Goal: Task Accomplishment & Management: Use online tool/utility

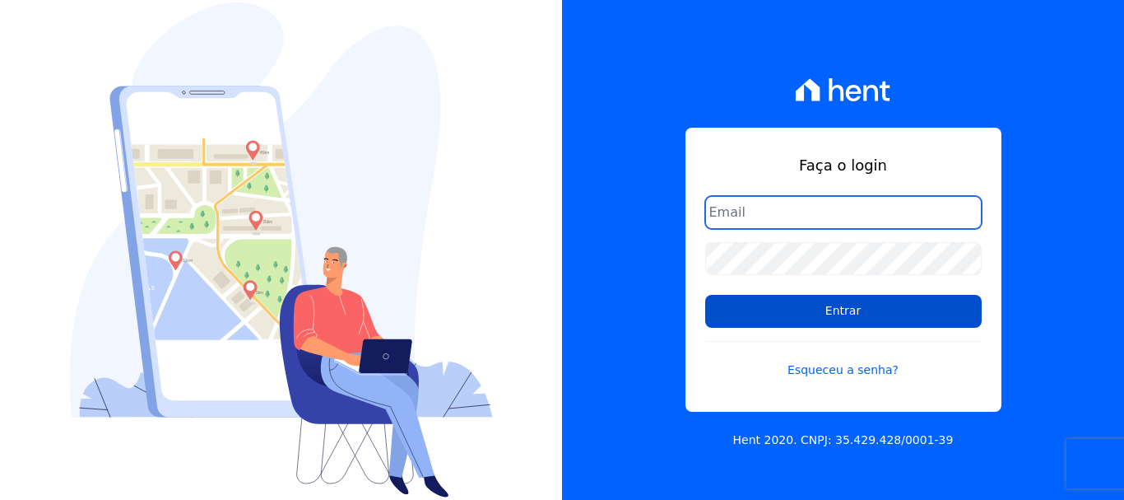
type input "[EMAIL_ADDRESS][DOMAIN_NAME]"
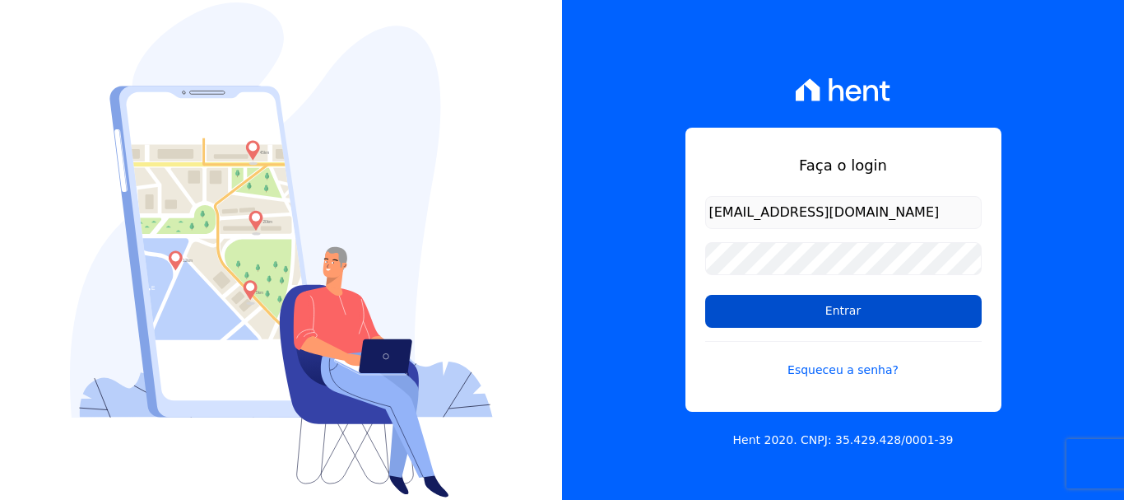
click at [850, 305] on input "Entrar" at bounding box center [843, 311] width 277 height 33
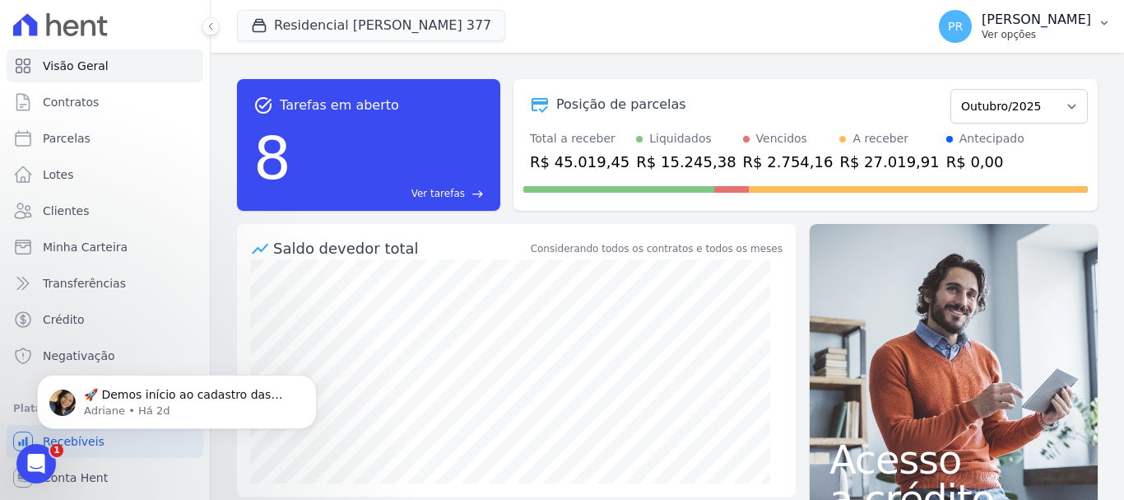
click at [1013, 35] on p "Ver opções" at bounding box center [1036, 34] width 109 height 13
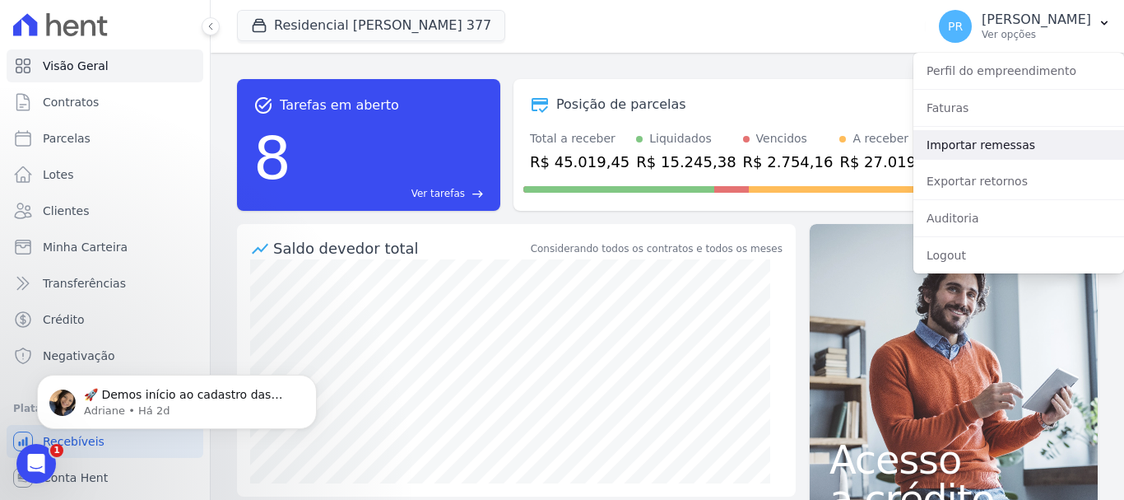
click at [962, 148] on link "Importar remessas" at bounding box center [1019, 145] width 211 height 30
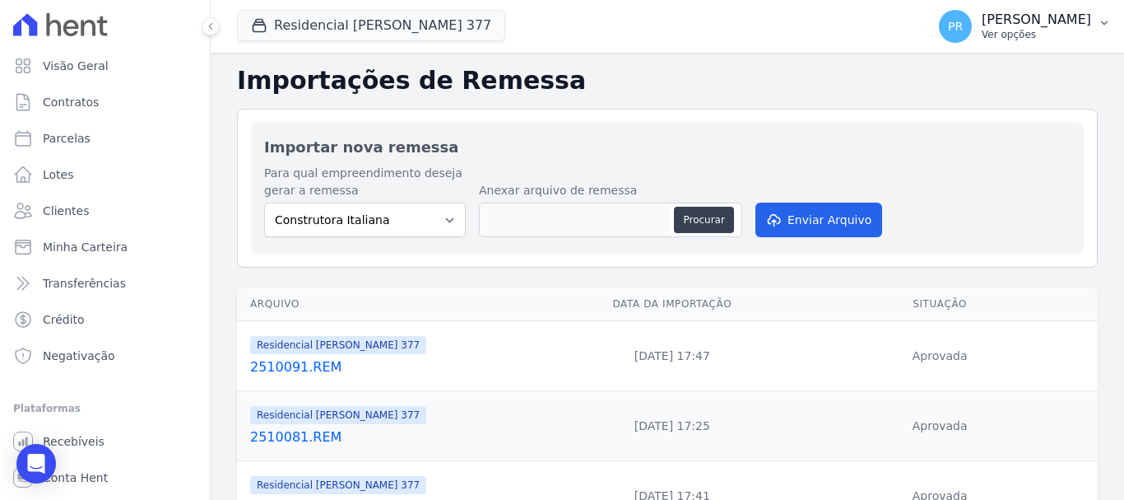
click at [1046, 31] on p "Ver opções" at bounding box center [1036, 34] width 109 height 13
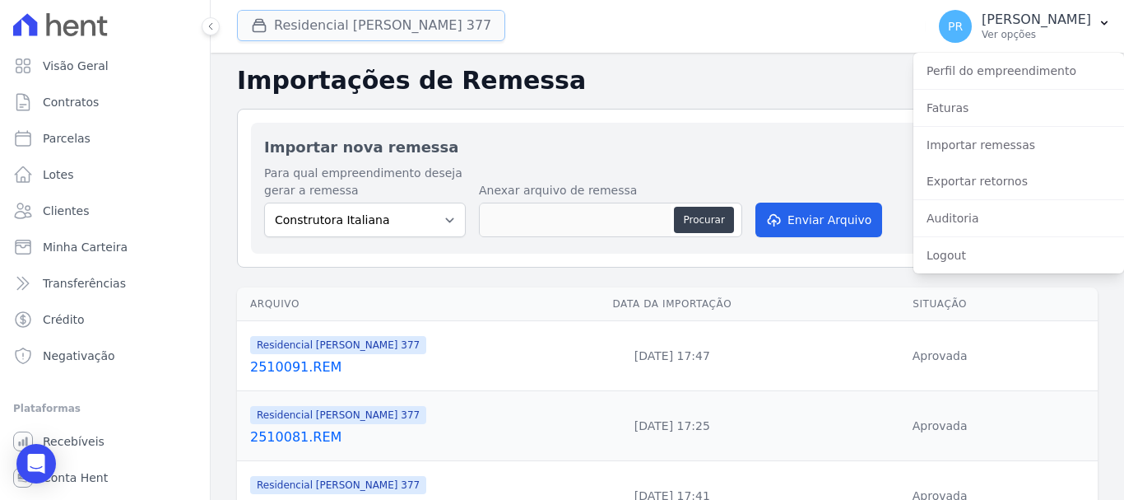
click at [379, 29] on button "Residencial [PERSON_NAME] Glória 377" at bounding box center [371, 25] width 268 height 31
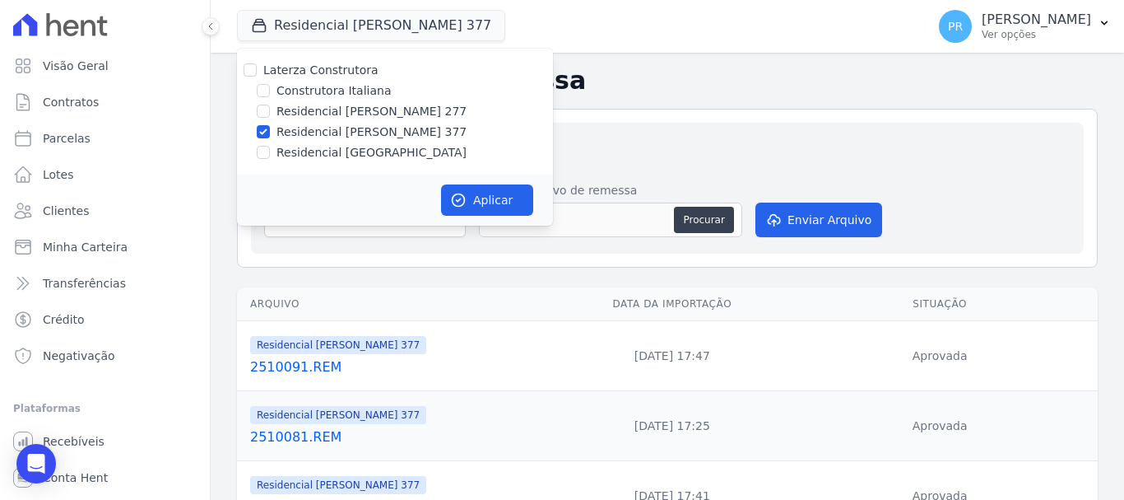
click at [305, 72] on label "Laterza Construtora" at bounding box center [320, 69] width 115 height 13
click at [257, 72] on input "Laterza Construtora" at bounding box center [250, 69] width 13 height 13
checkbox input "true"
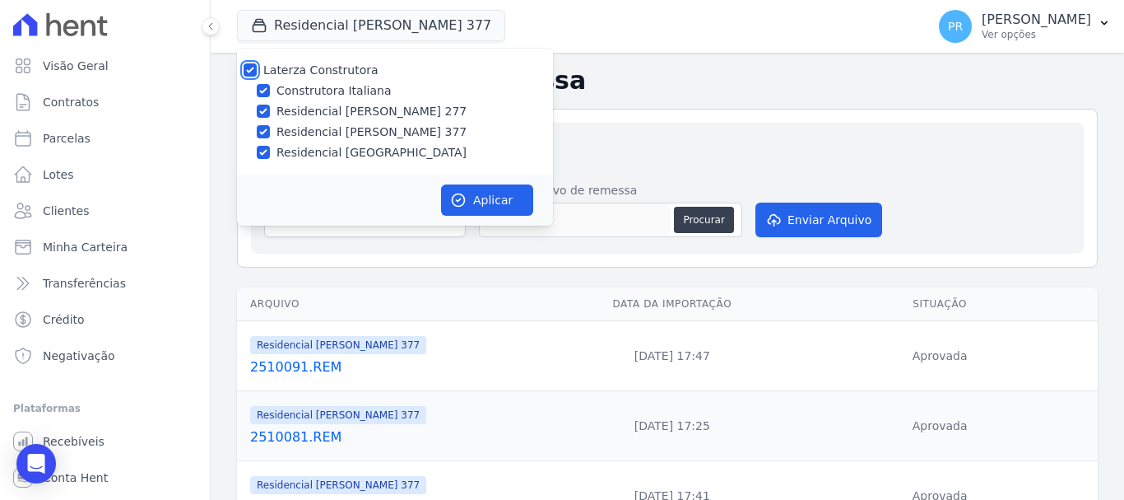
checkbox input "true"
click at [314, 64] on label "Laterza Construtora" at bounding box center [320, 69] width 115 height 13
click at [257, 64] on input "Laterza Construtora" at bounding box center [250, 69] width 13 height 13
checkbox input "false"
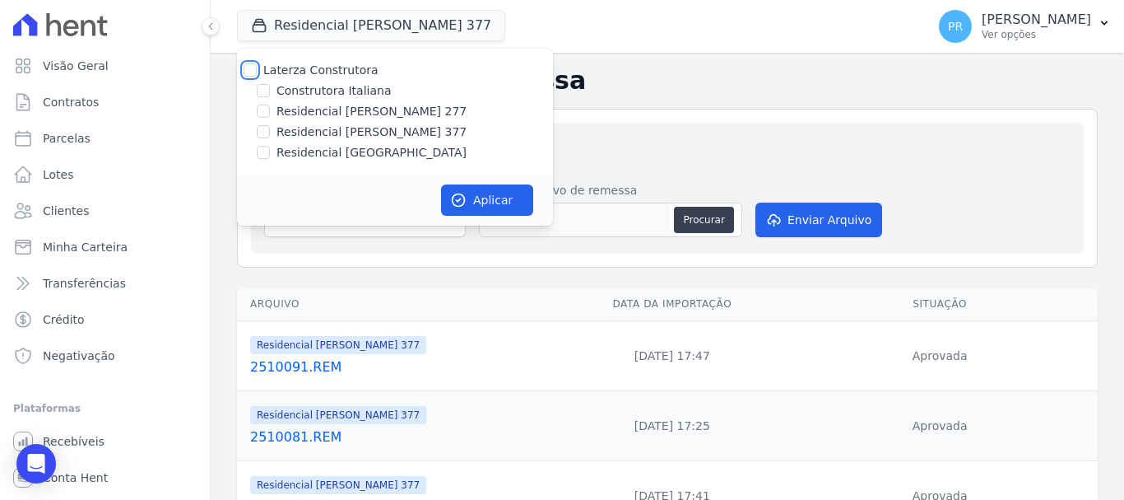
checkbox input "false"
click at [324, 86] on label "Construtora Italiana" at bounding box center [334, 90] width 114 height 17
click at [270, 86] on input "Construtora Italiana" at bounding box center [263, 90] width 13 height 13
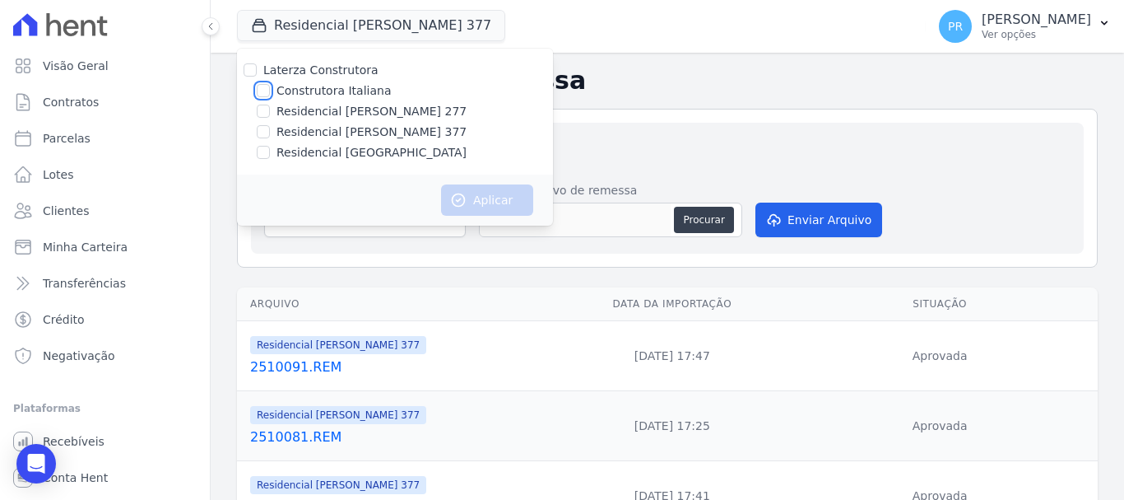
checkbox input "true"
click at [486, 200] on button "Aplicar" at bounding box center [487, 199] width 92 height 31
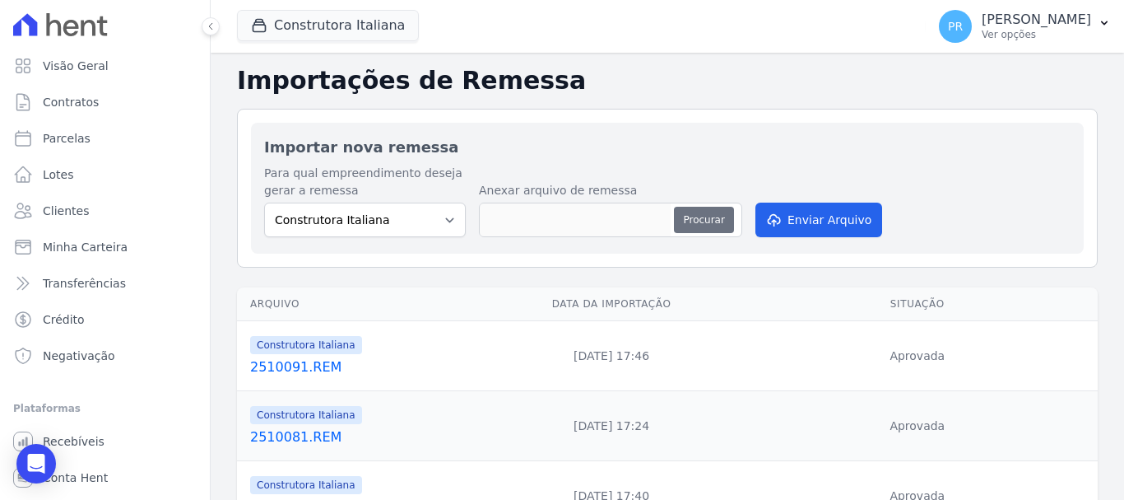
click at [706, 217] on button "Procurar" at bounding box center [703, 220] width 59 height 26
type input "2510101.REM"
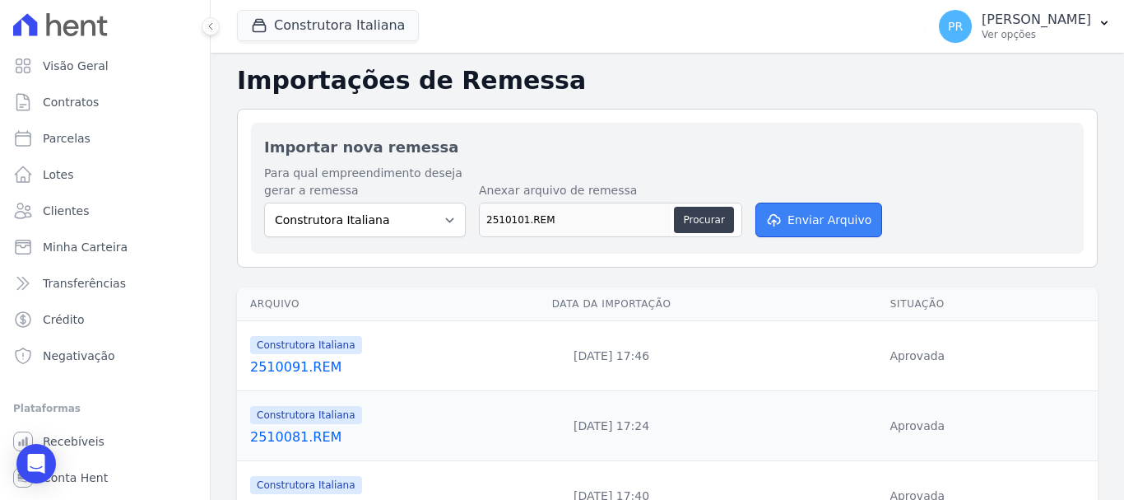
click at [787, 205] on button "Enviar Arquivo" at bounding box center [819, 219] width 127 height 35
click at [826, 207] on button "Enviar Arquivo" at bounding box center [819, 219] width 127 height 35
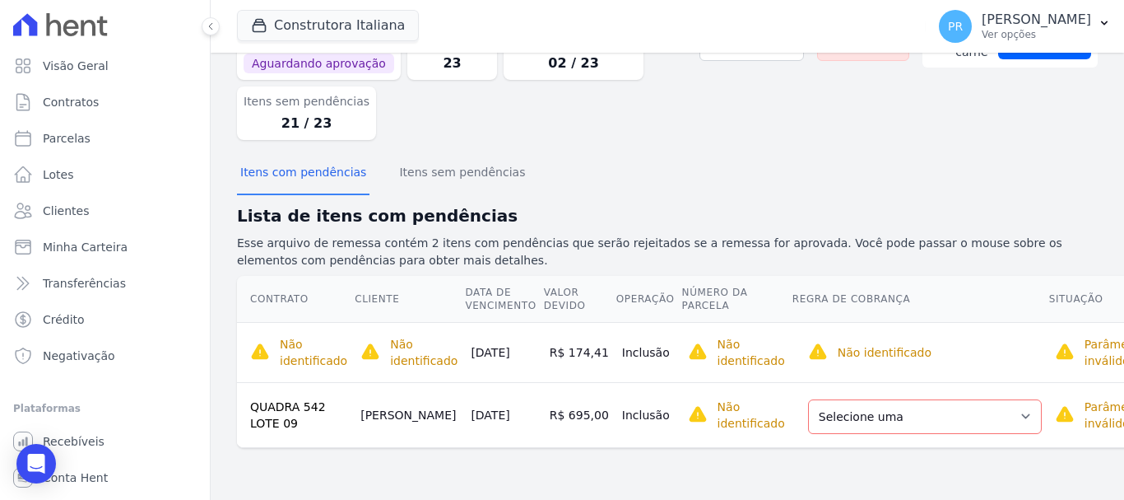
scroll to position [94, 0]
click at [945, 416] on select "Selecione uma Nova Parcela Avulsa Parcela Avulsa Existente Parcela Normal (17 X…" at bounding box center [925, 415] width 234 height 35
click at [912, 409] on select "Selecione uma Nova Parcela Avulsa Parcela Avulsa Existente Parcela Normal (17 X…" at bounding box center [925, 415] width 234 height 35
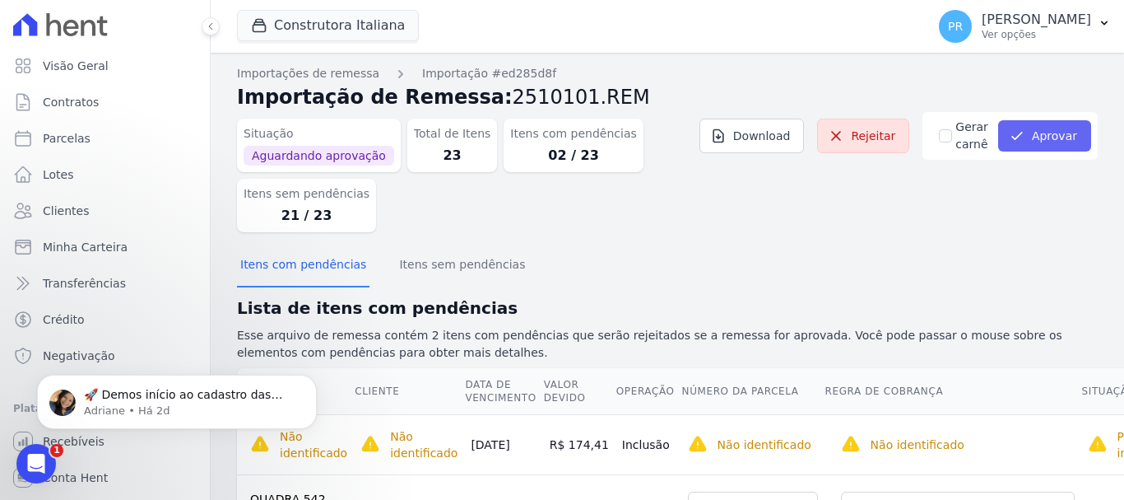
scroll to position [0, 0]
click at [1036, 137] on button "Aprovar" at bounding box center [1044, 136] width 93 height 31
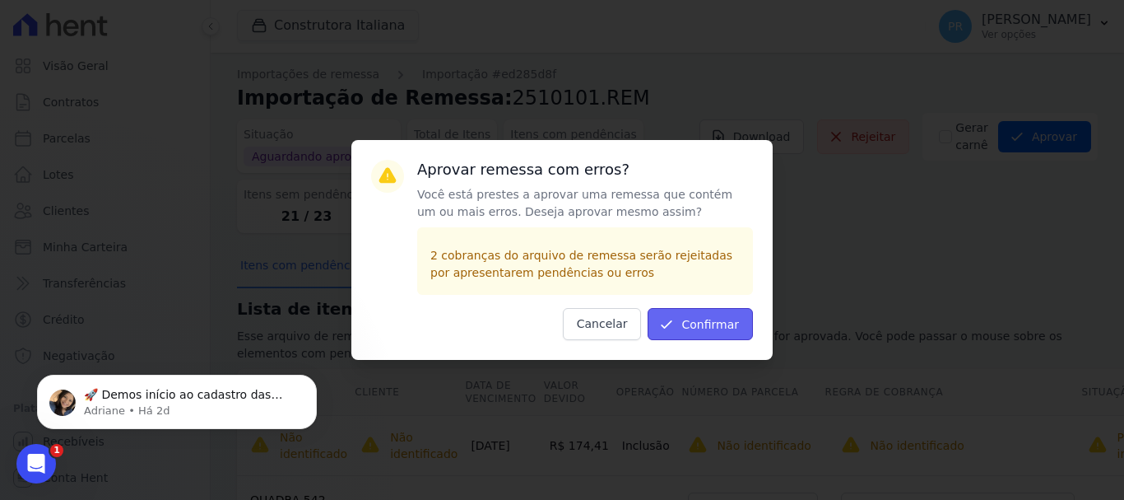
click at [714, 322] on button "Confirmar" at bounding box center [700, 324] width 105 height 32
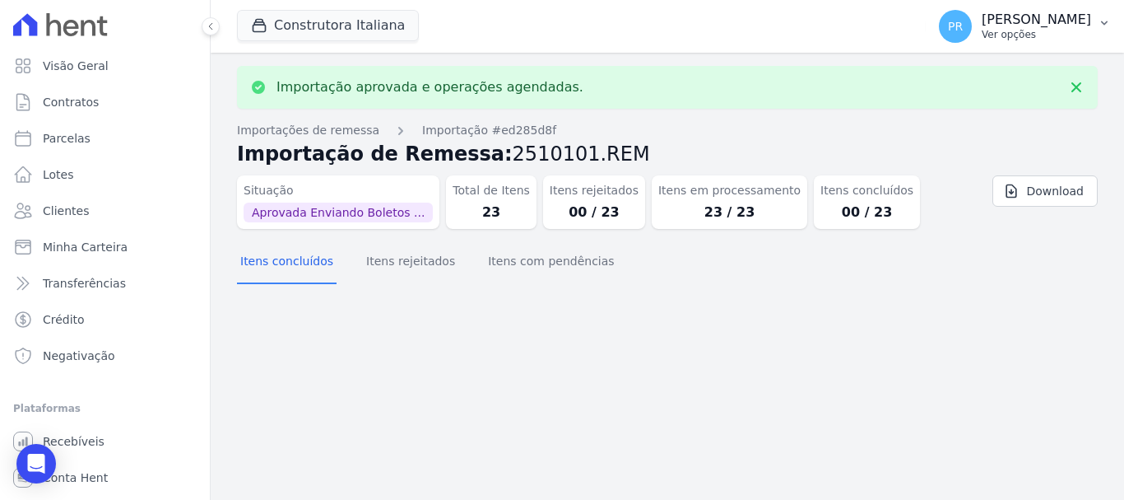
click at [1015, 46] on button "PR [PERSON_NAME] Ver opções" at bounding box center [1025, 26] width 198 height 46
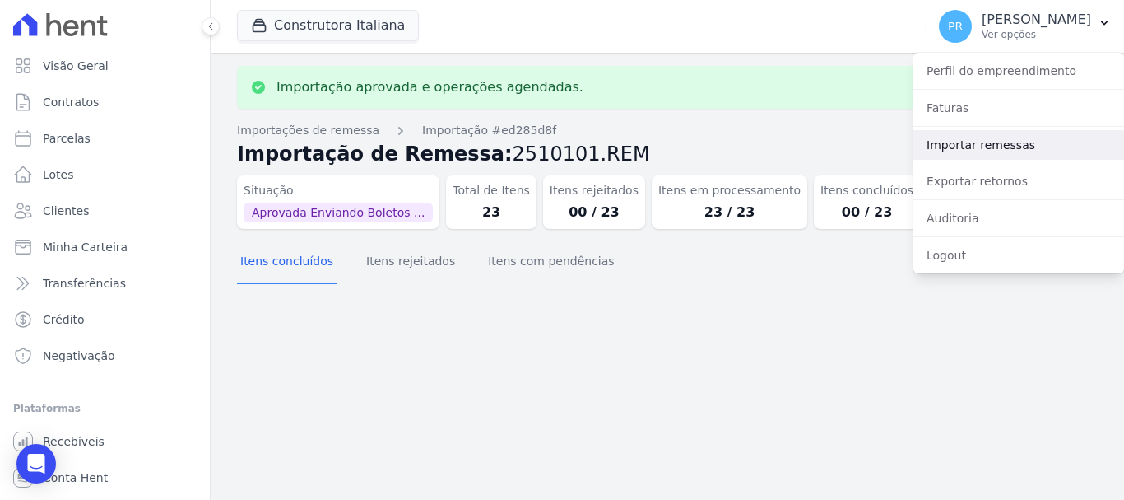
click at [993, 135] on link "Importar remessas" at bounding box center [1019, 145] width 211 height 30
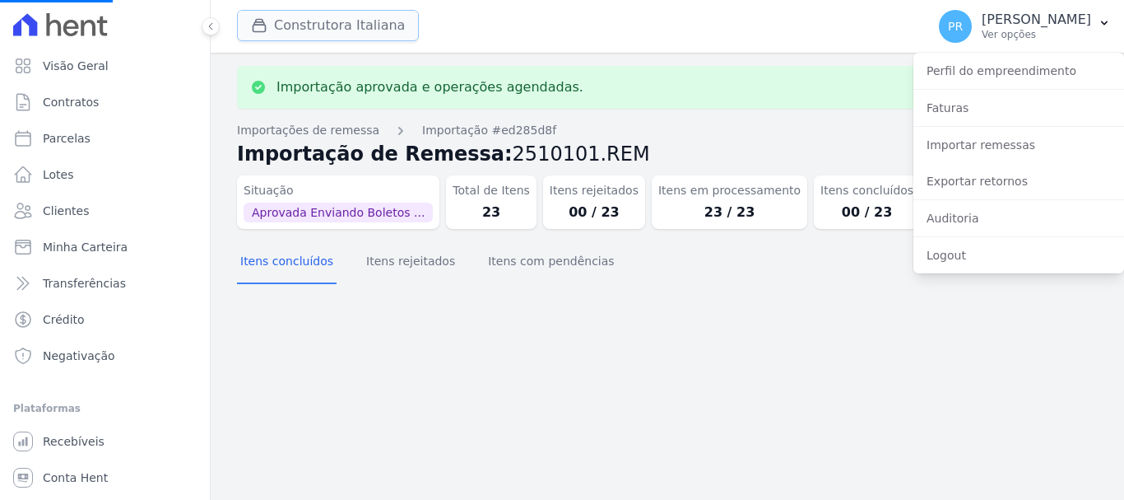
click at [346, 25] on button "Construtora Italiana" at bounding box center [328, 25] width 182 height 31
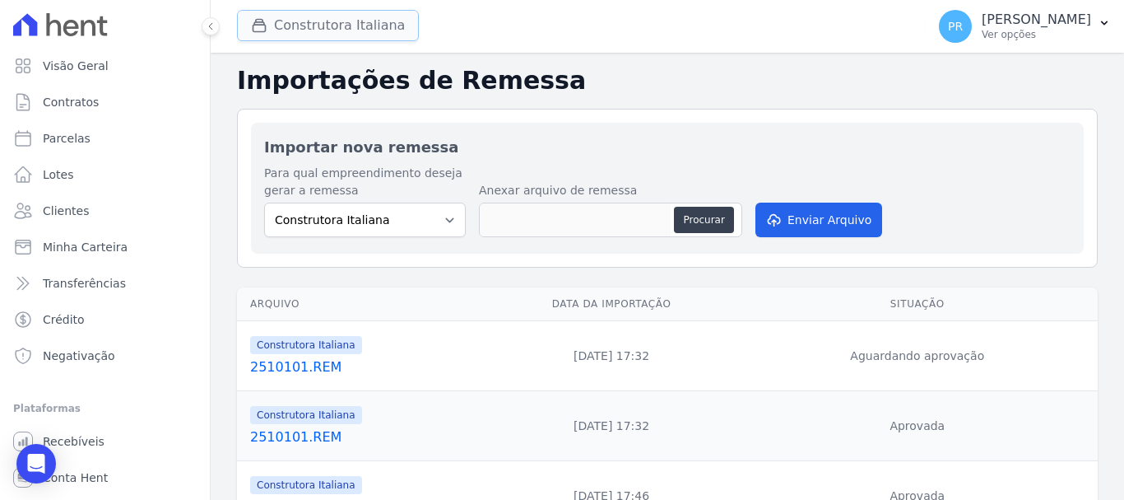
click at [322, 26] on button "Construtora Italiana" at bounding box center [328, 25] width 182 height 31
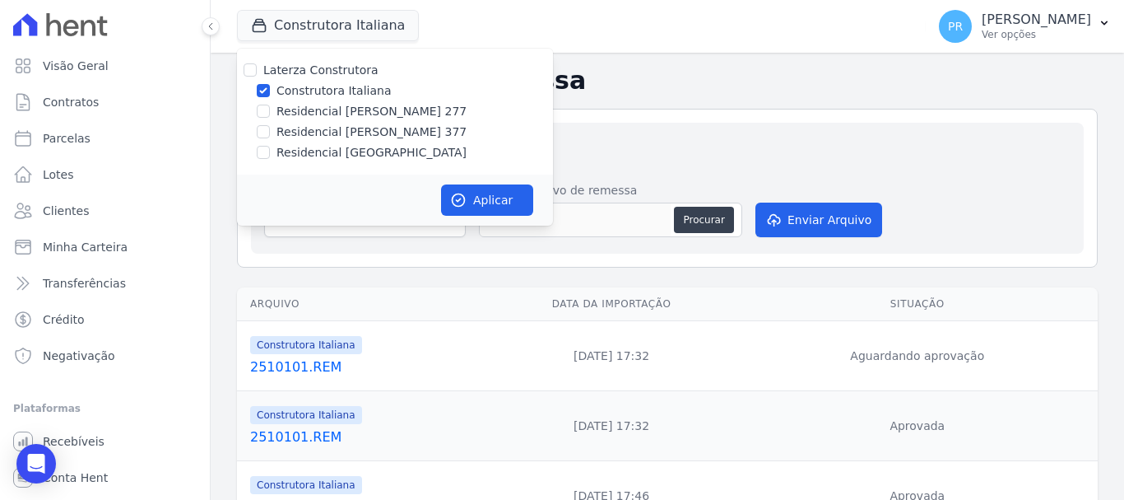
click at [306, 90] on label "Construtora Italiana" at bounding box center [334, 90] width 114 height 17
click at [270, 90] on input "Construtora Italiana" at bounding box center [263, 90] width 13 height 13
checkbox input "false"
click at [311, 116] on label "Residencial [PERSON_NAME] 277" at bounding box center [372, 111] width 190 height 17
click at [270, 116] on input "Residencial [PERSON_NAME] 277" at bounding box center [263, 111] width 13 height 13
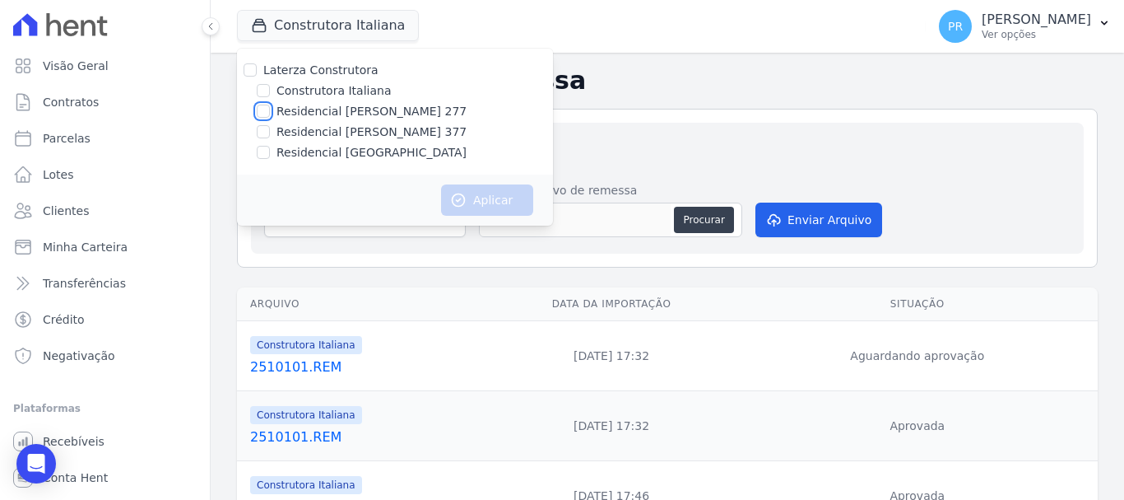
checkbox input "true"
click at [479, 198] on button "Aplicar" at bounding box center [487, 199] width 92 height 31
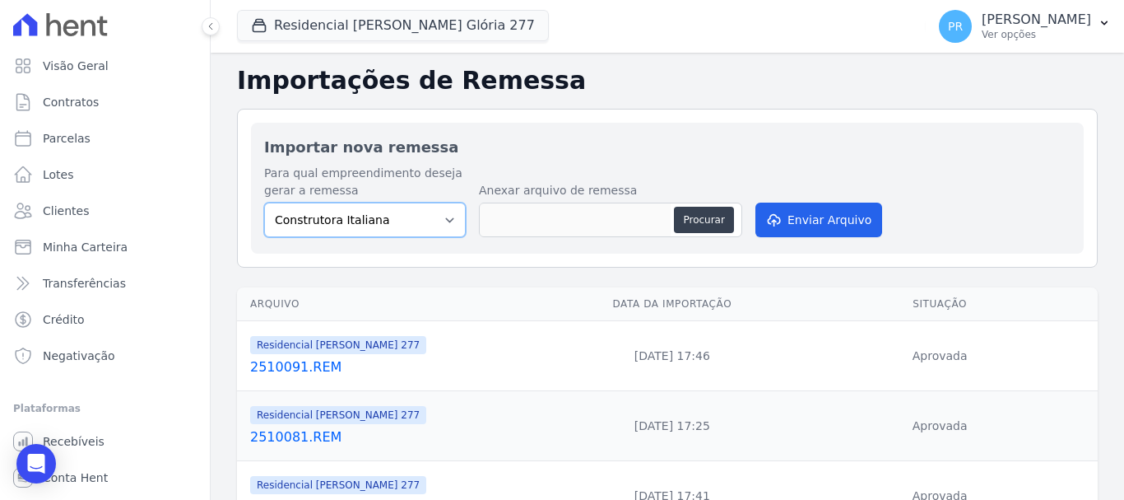
drag, startPoint x: 439, startPoint y: 214, endPoint x: 430, endPoint y: 235, distance: 23.2
click at [439, 214] on select "Construtora Italiana Residencial Maria da Glória 277 Residencial Maria da Glóri…" at bounding box center [365, 219] width 202 height 35
select select "7d698934-b935-4dc9-aa46-576f3138731b"
click at [264, 202] on select "Construtora Italiana Residencial Maria da Glória 277 Residencial Maria da Glóri…" at bounding box center [365, 219] width 202 height 35
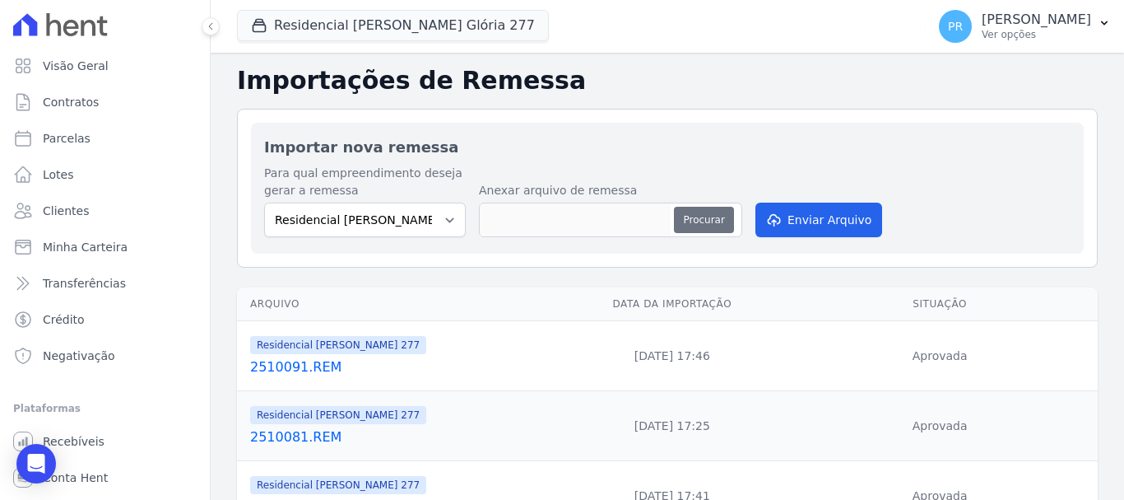
click at [730, 213] on button "Procurar" at bounding box center [703, 220] width 59 height 26
type input "2510101.REM"
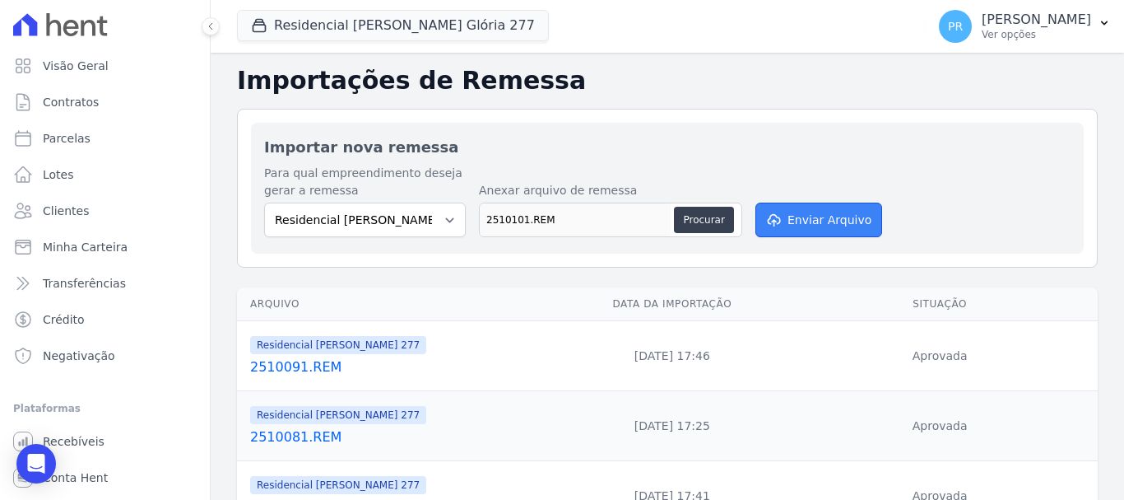
click at [785, 222] on button "Enviar Arquivo" at bounding box center [819, 219] width 127 height 35
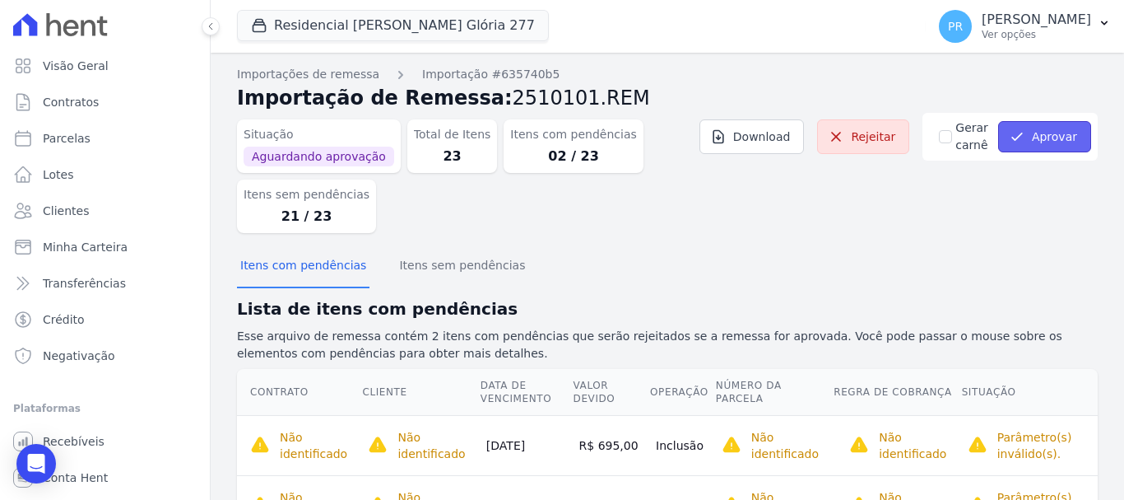
click at [1038, 145] on button "Aprovar" at bounding box center [1044, 136] width 93 height 31
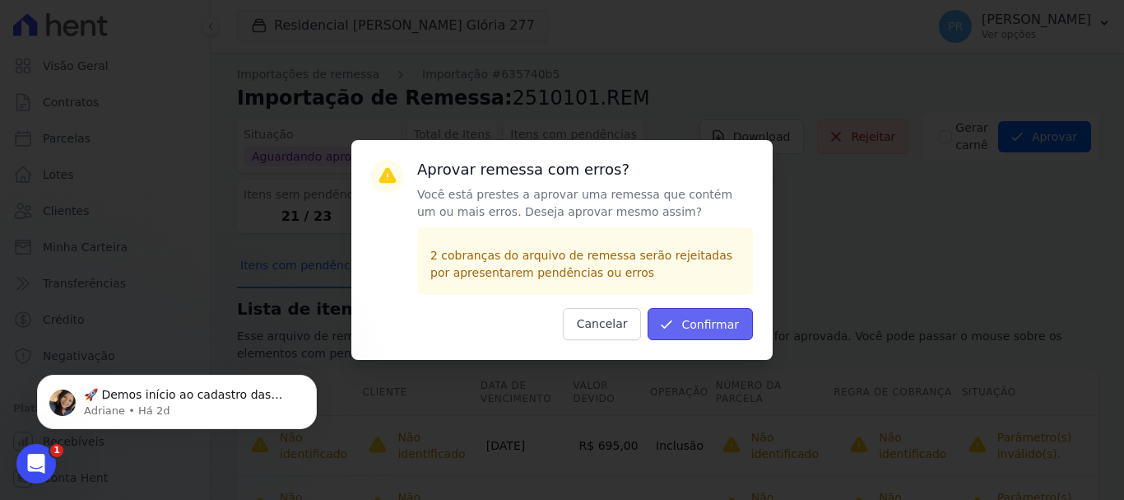
click at [704, 322] on button "Confirmar" at bounding box center [700, 324] width 105 height 32
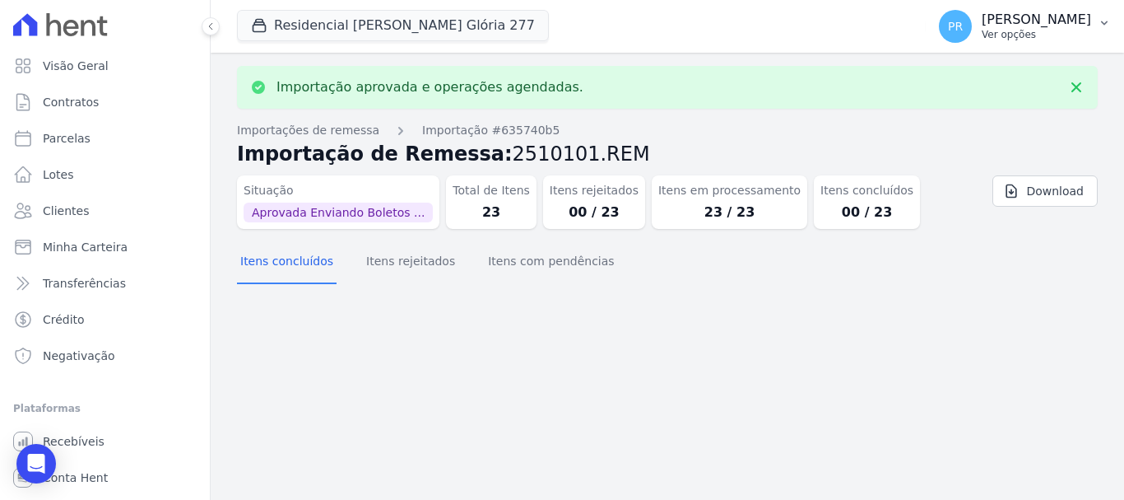
click at [1000, 29] on div "PR Pamela Rocha Ver opções" at bounding box center [1015, 26] width 152 height 33
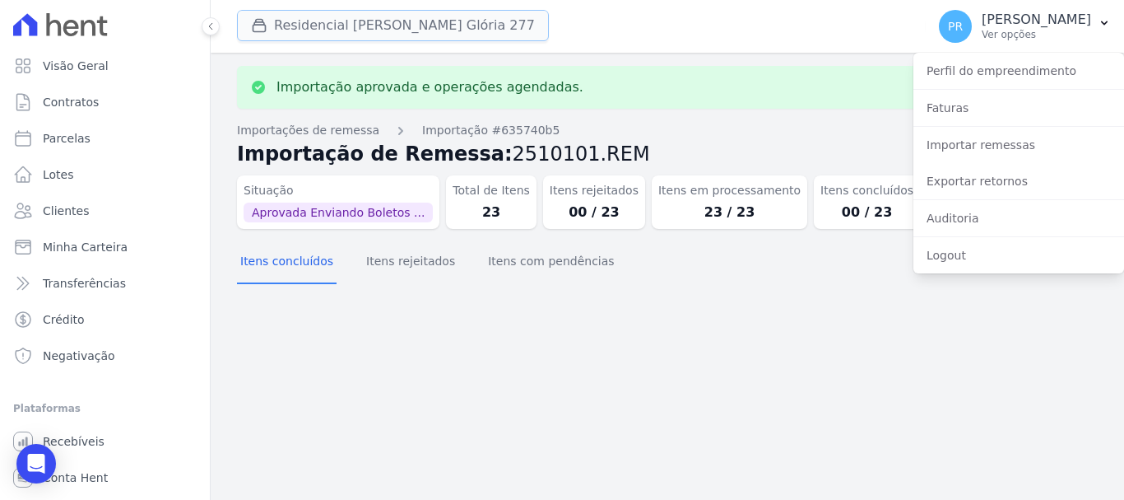
click at [412, 23] on button "Residencial Maria Da Glória 277" at bounding box center [393, 25] width 312 height 31
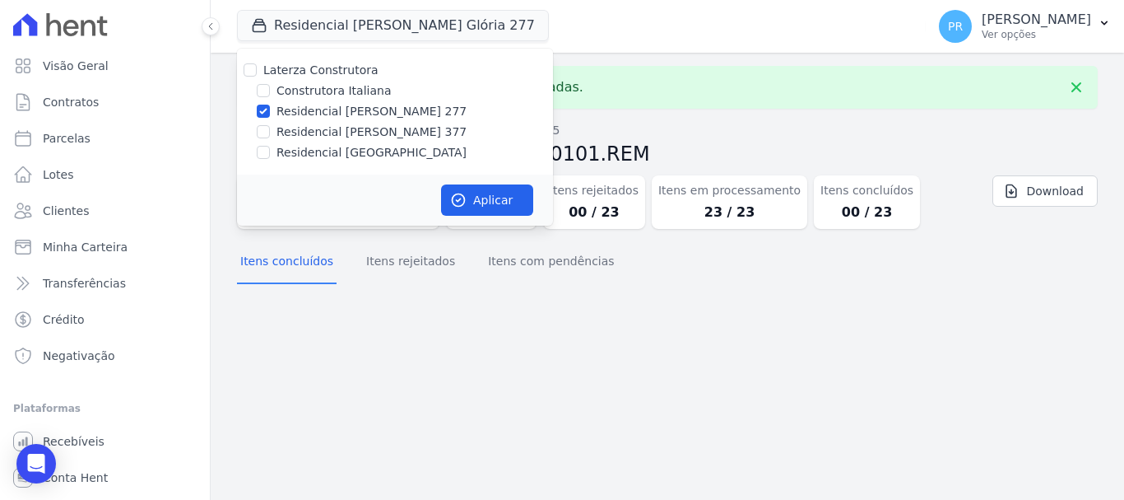
click at [292, 106] on label "Residencial Maria da Glória 277" at bounding box center [372, 111] width 190 height 17
click at [270, 106] on input "Residencial Maria da Glória 277" at bounding box center [263, 111] width 13 height 13
drag, startPoint x: 295, startPoint y: 133, endPoint x: 458, endPoint y: 175, distance: 169.1
click at [296, 133] on label "Residencial [PERSON_NAME] 377" at bounding box center [372, 131] width 190 height 17
click at [306, 117] on label "Residencial [PERSON_NAME] 277" at bounding box center [372, 111] width 190 height 17
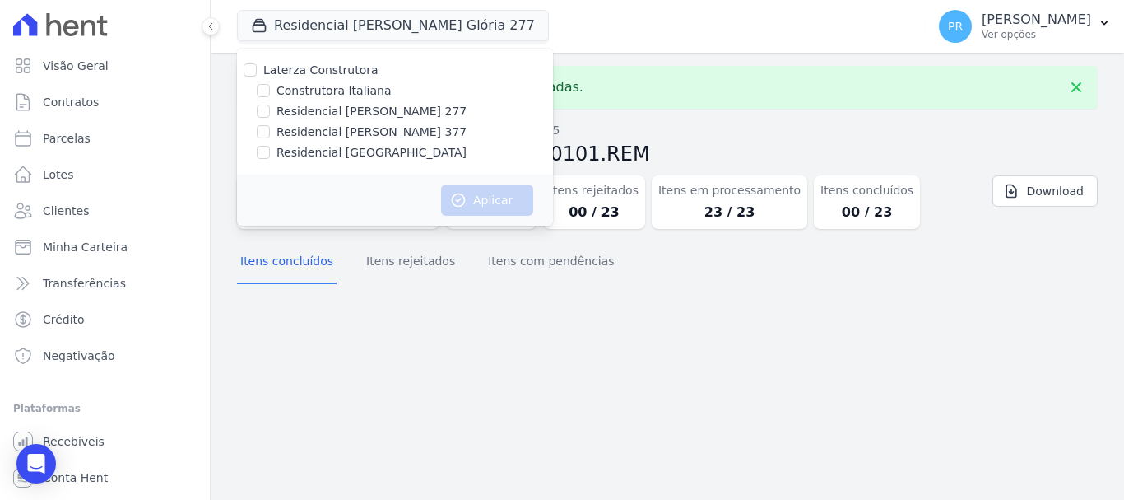
click at [270, 117] on input "Residencial [PERSON_NAME] 277" at bounding box center [263, 111] width 13 height 13
checkbox input "true"
click at [306, 125] on label "Residencial [PERSON_NAME] 377" at bounding box center [372, 131] width 190 height 17
click at [270, 125] on input "Residencial [PERSON_NAME] 377" at bounding box center [263, 131] width 13 height 13
checkbox input "true"
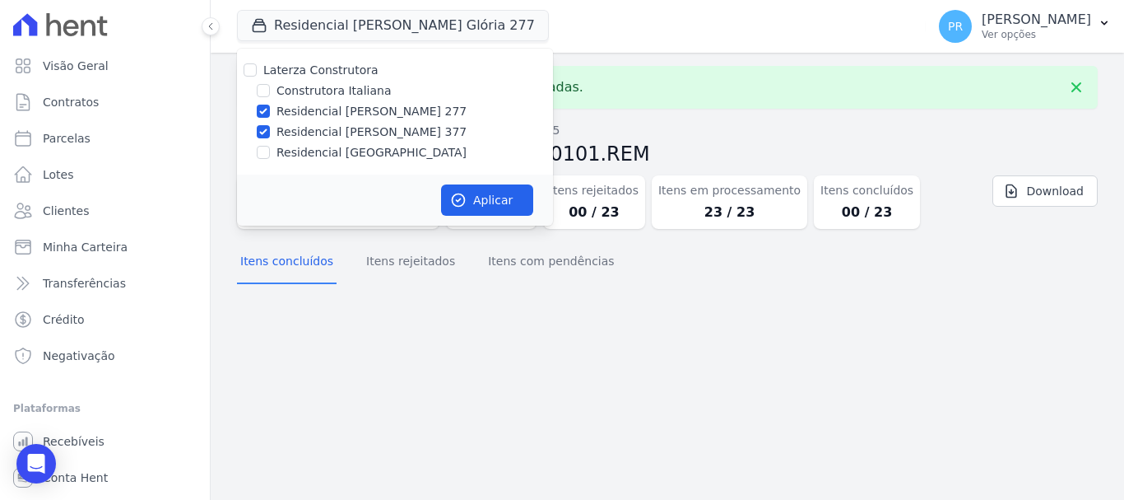
click at [373, 102] on div "Laterza Construtora Construtora Italiana Residencial Maria da Glória 277 Reside…" at bounding box center [395, 112] width 316 height 126
click at [374, 112] on label "Residencial [PERSON_NAME] 277" at bounding box center [372, 111] width 190 height 17
click at [270, 112] on input "Residencial [PERSON_NAME] 277" at bounding box center [263, 111] width 13 height 13
checkbox input "false"
click at [468, 201] on button "Aplicar" at bounding box center [487, 199] width 92 height 31
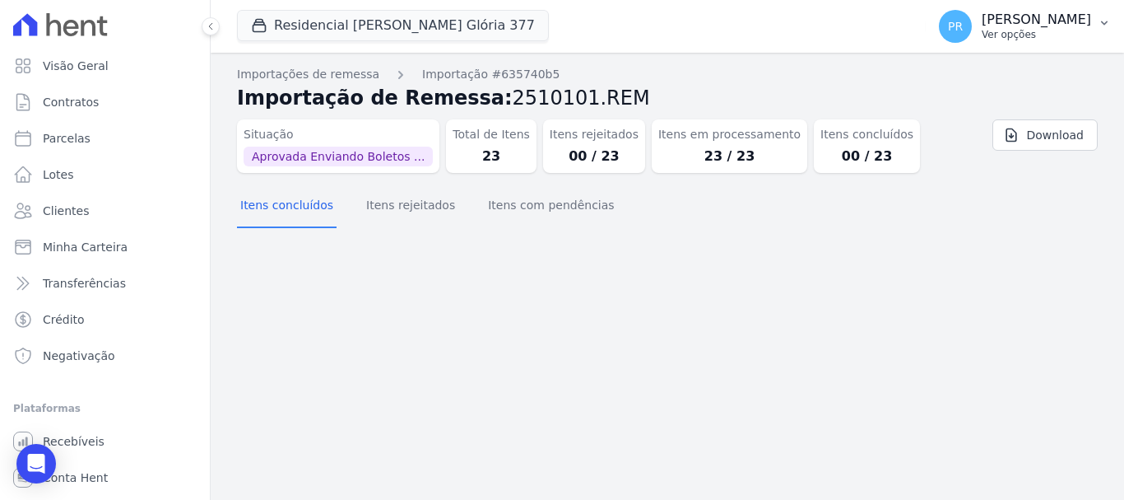
click at [1009, 37] on p "Ver opções" at bounding box center [1036, 34] width 109 height 13
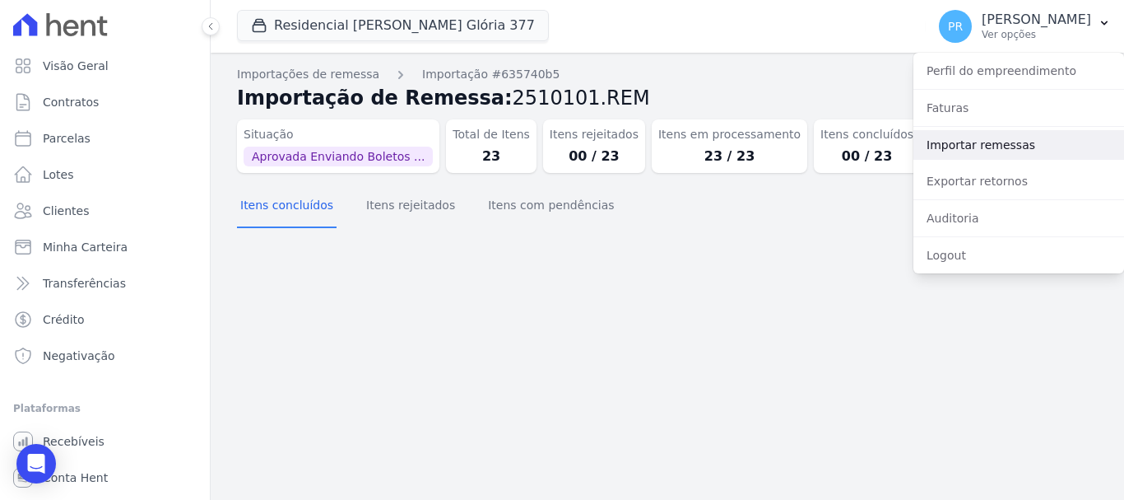
click at [956, 145] on link "Importar remessas" at bounding box center [1019, 145] width 211 height 30
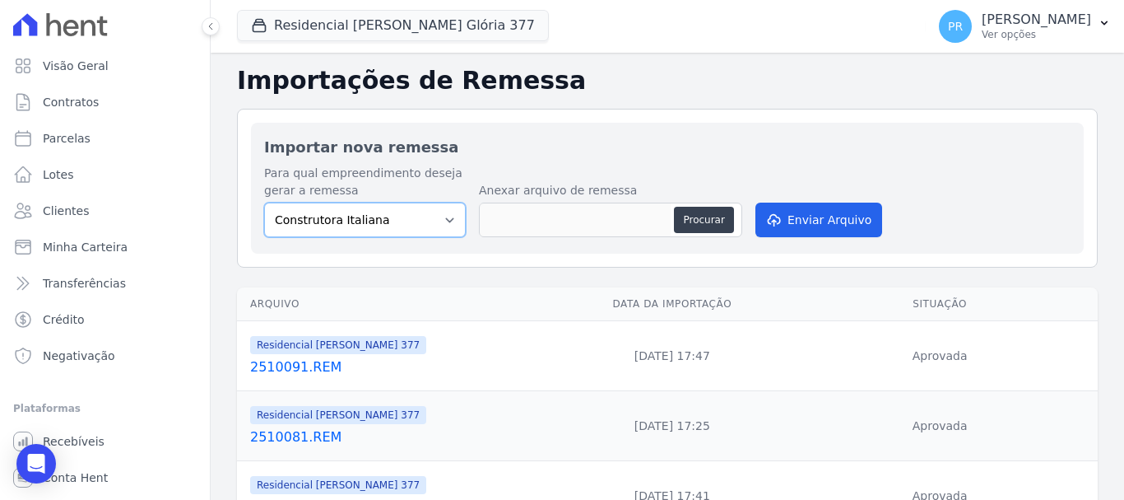
drag, startPoint x: 384, startPoint y: 219, endPoint x: 384, endPoint y: 232, distance: 13.2
click at [384, 219] on select "Construtora Italiana Residencial [PERSON_NAME] 277 Residencial [PERSON_NAME][ST…" at bounding box center [365, 219] width 202 height 35
select select "0cd9190e-dfd9-46e5-afc8-7298ef4c0c2b"
click at [264, 202] on select "Construtora Italiana Residencial [PERSON_NAME] 277 Residencial [PERSON_NAME][ST…" at bounding box center [365, 219] width 202 height 35
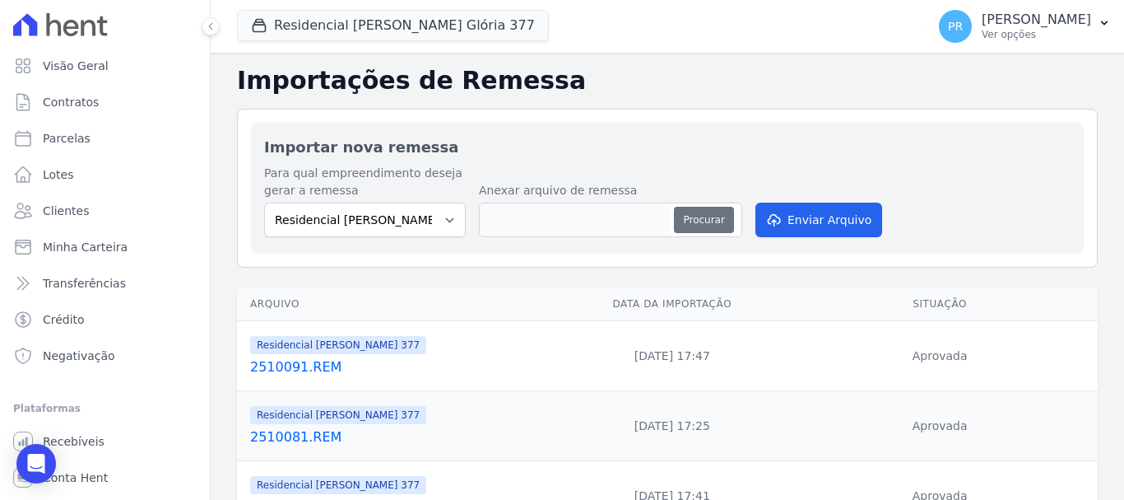
click at [703, 224] on button "Procurar" at bounding box center [703, 220] width 59 height 26
type input "2510101.REM"
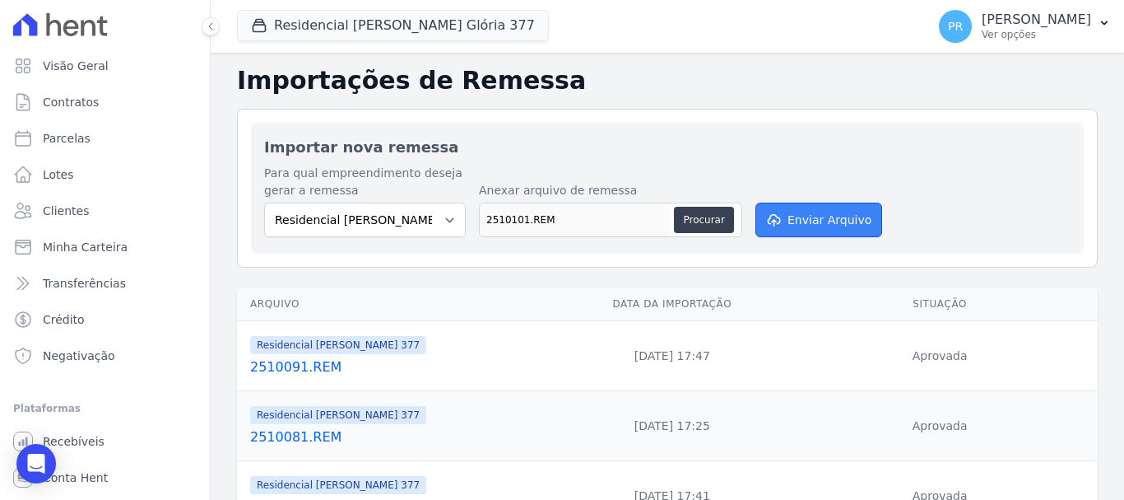
click at [811, 213] on button "Enviar Arquivo" at bounding box center [819, 219] width 127 height 35
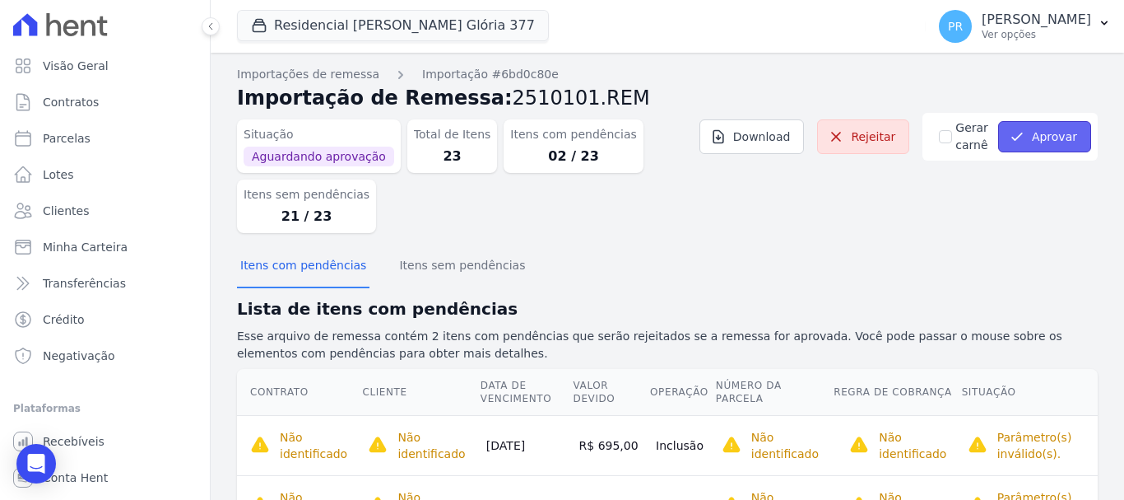
click at [1058, 140] on button "Aprovar" at bounding box center [1044, 136] width 93 height 31
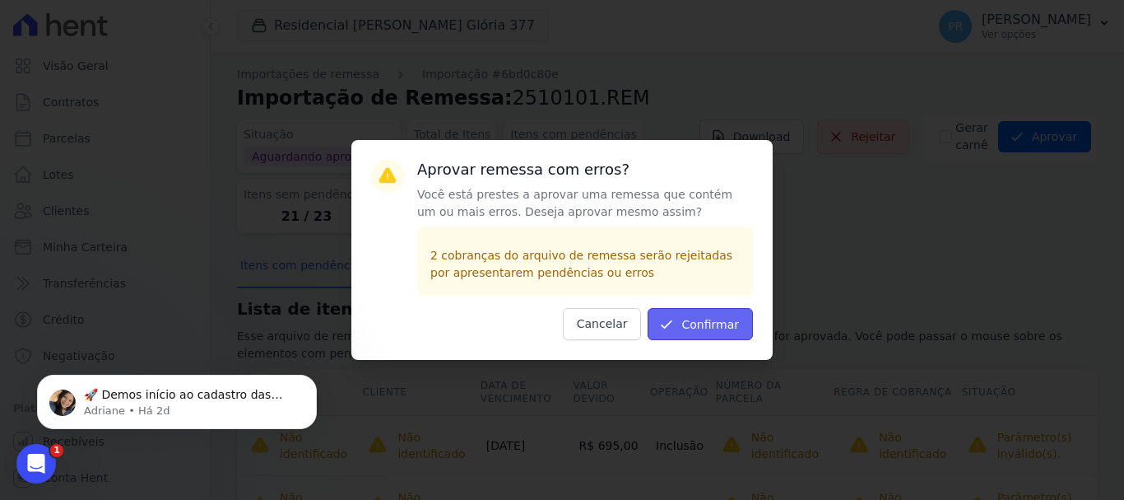
click at [721, 332] on button "Confirmar" at bounding box center [700, 324] width 105 height 32
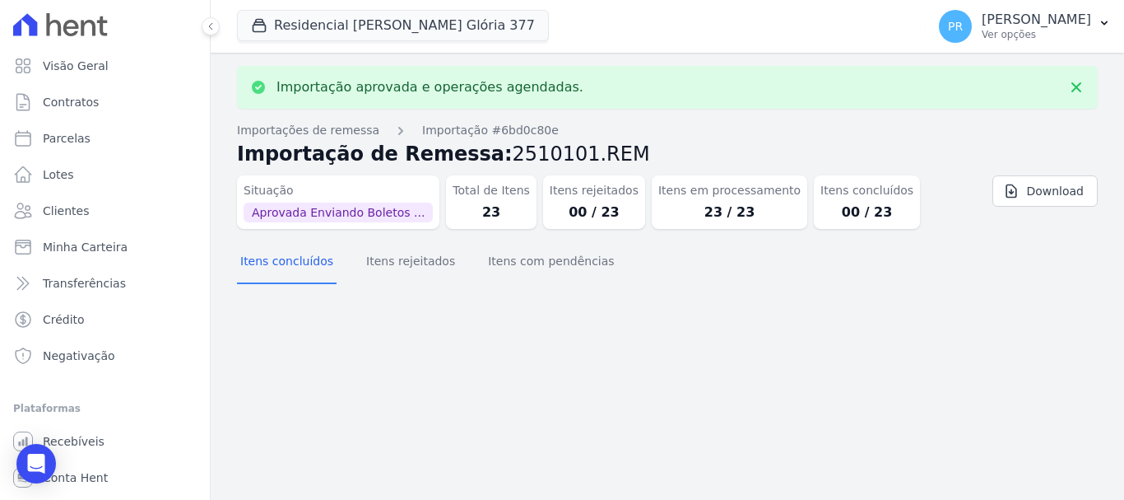
drag, startPoint x: 1027, startPoint y: 32, endPoint x: 974, endPoint y: 146, distance: 126.3
click at [1025, 35] on p "Ver opções" at bounding box center [1036, 34] width 109 height 13
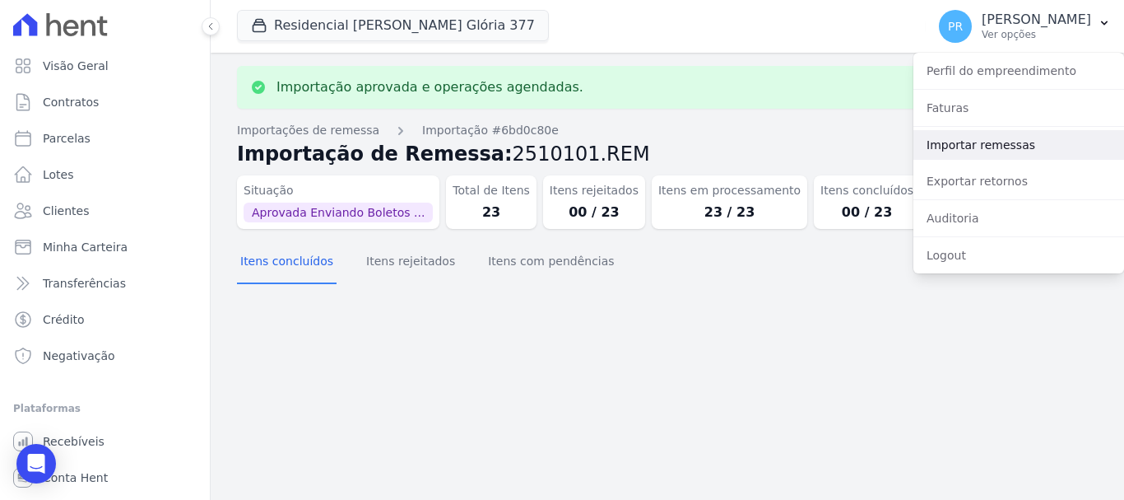
drag, startPoint x: 968, startPoint y: 145, endPoint x: 409, endPoint y: 38, distance: 569.0
click at [966, 145] on link "Importar remessas" at bounding box center [1019, 145] width 211 height 30
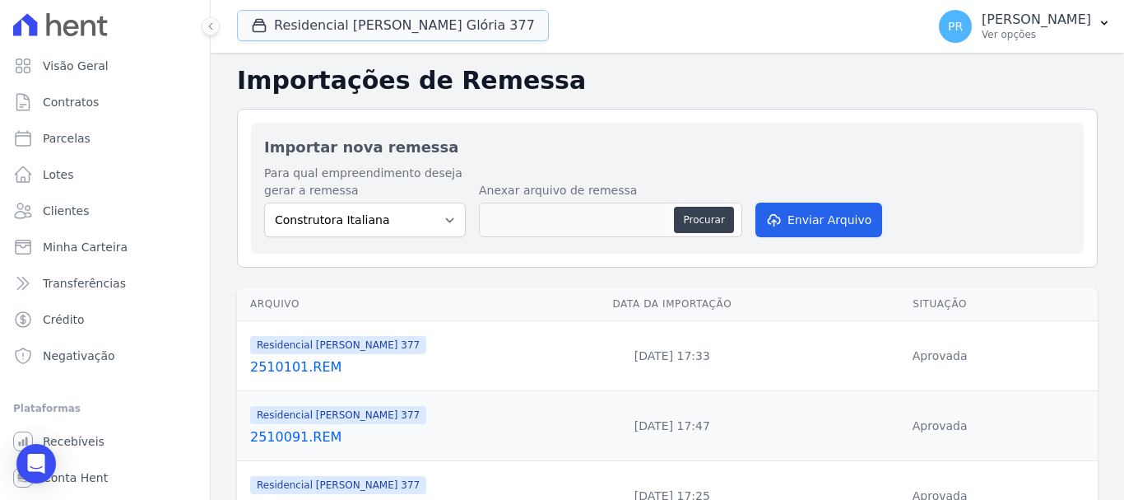
click at [393, 24] on button "Residencial Maria Da Glória 377" at bounding box center [393, 25] width 312 height 31
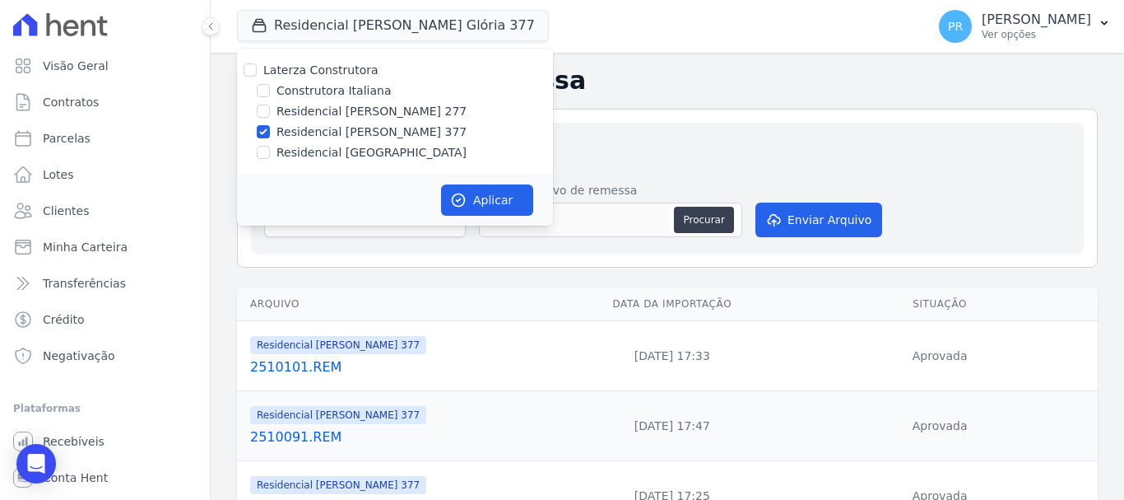
click at [300, 130] on label "Residencial [PERSON_NAME] 377" at bounding box center [372, 131] width 190 height 17
click at [270, 130] on input "Residencial [PERSON_NAME] 377" at bounding box center [263, 131] width 13 height 13
checkbox input "false"
drag, startPoint x: 300, startPoint y: 149, endPoint x: 382, endPoint y: 174, distance: 85.1
click at [300, 150] on label "Residencial [GEOGRAPHIC_DATA]" at bounding box center [372, 152] width 190 height 17
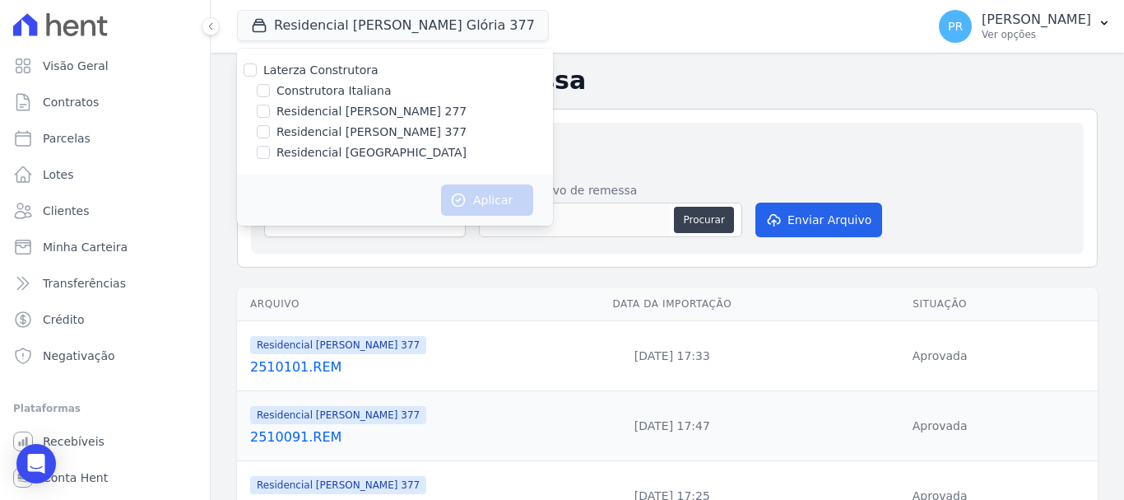
click at [270, 150] on input "Residencial [GEOGRAPHIC_DATA]" at bounding box center [263, 152] width 13 height 13
checkbox input "true"
click at [500, 204] on button "Aplicar" at bounding box center [487, 199] width 92 height 31
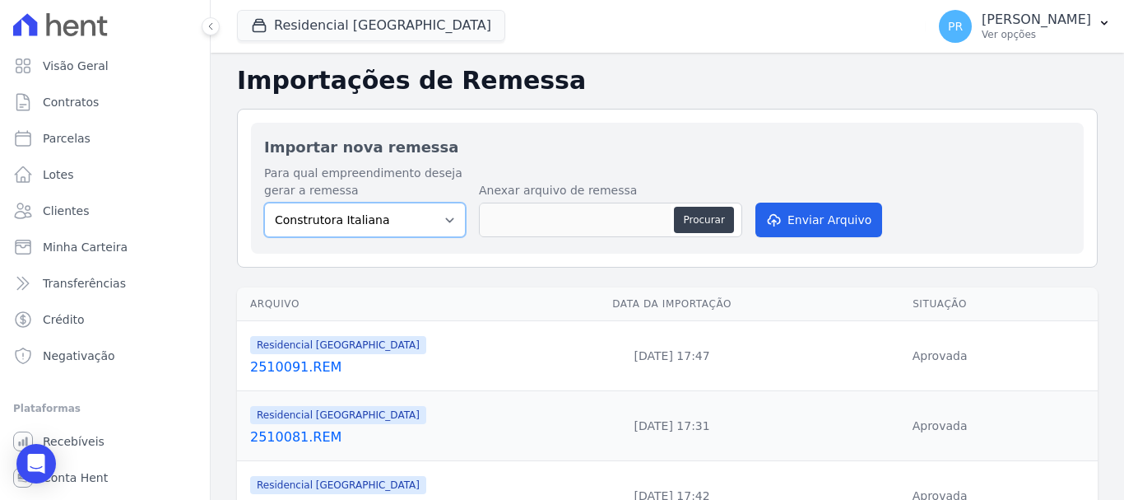
click at [388, 226] on select "Construtora Italiana Residencial Maria da Glória 277 Residencial Maria da Glóri…" at bounding box center [365, 219] width 202 height 35
select select "6440c0a1-232b-4aa1-adfe-88cb95fffe46"
click at [264, 202] on select "Construtora Italiana Residencial Maria da Glória 277 Residencial Maria da Glóri…" at bounding box center [365, 219] width 202 height 35
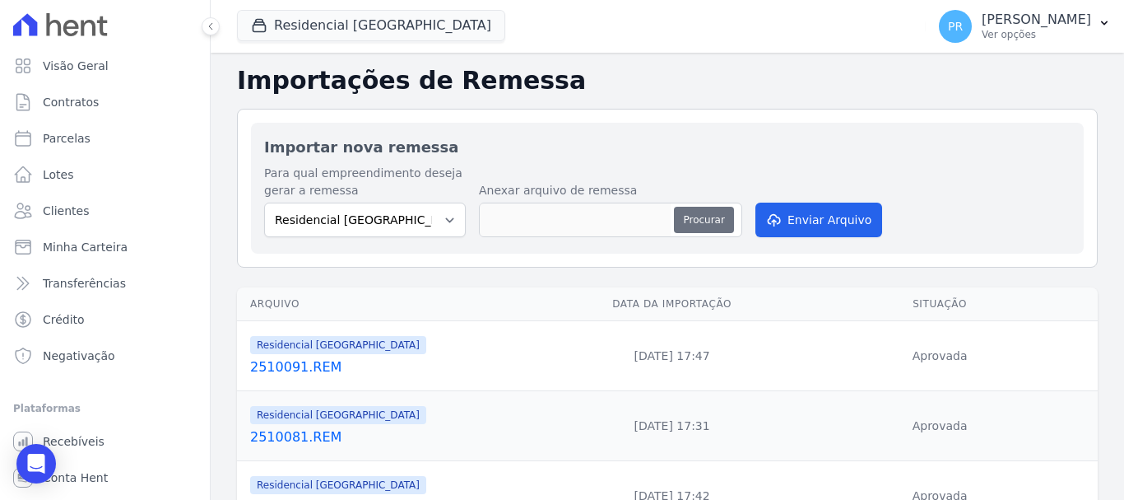
click at [715, 217] on button "Procurar" at bounding box center [703, 220] width 59 height 26
type input "2510101.REM"
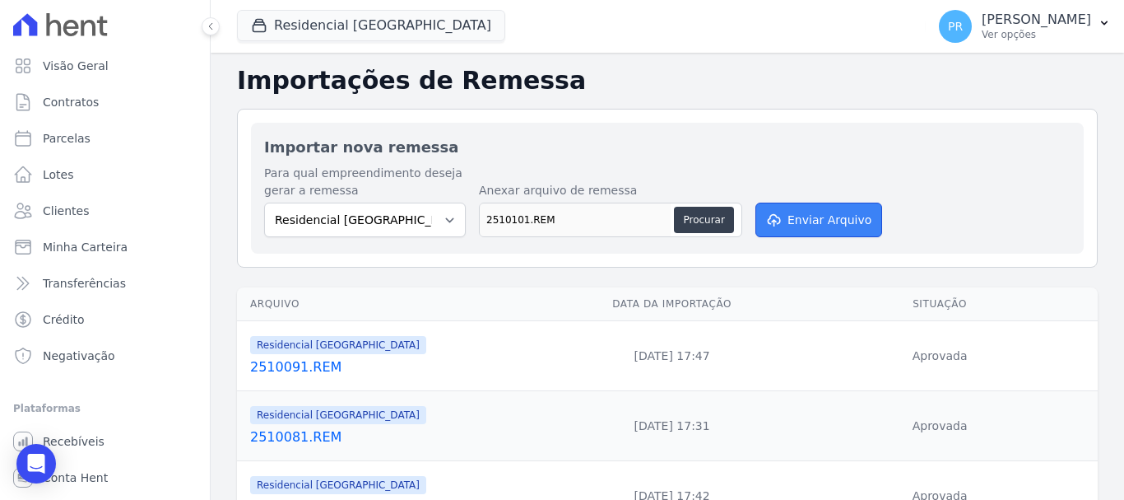
click at [844, 214] on button "Enviar Arquivo" at bounding box center [819, 219] width 127 height 35
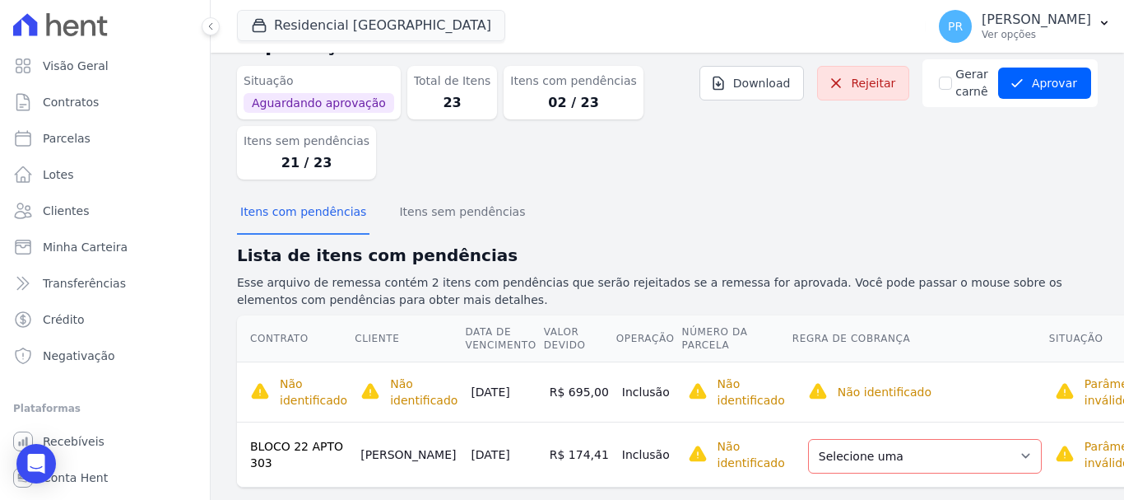
scroll to position [81, 0]
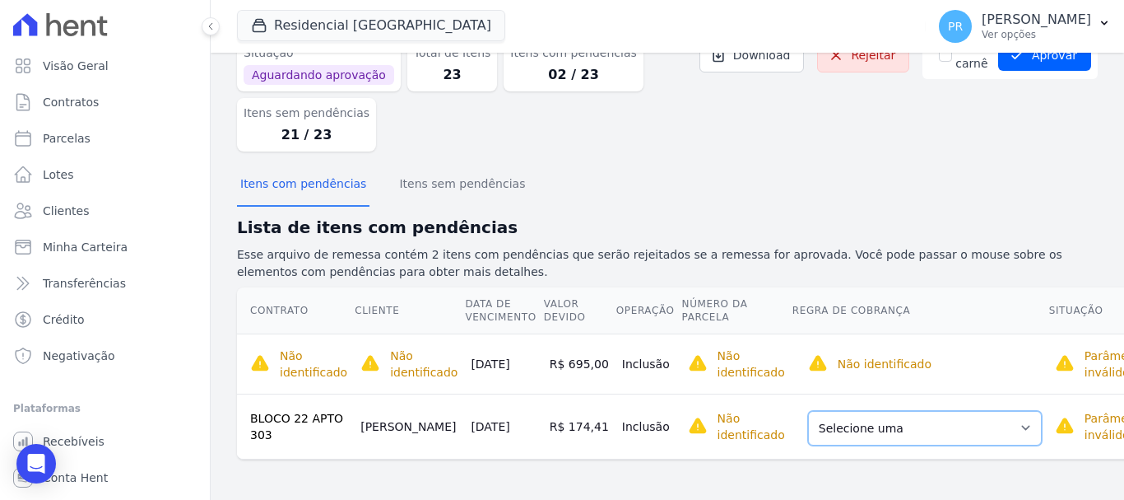
drag, startPoint x: 920, startPoint y: 426, endPoint x: 915, endPoint y: 437, distance: 11.8
click at [920, 426] on select "Selecione uma Nova Parcela Avulsa Parcela Avulsa Existente Parcela Normal (17 X…" at bounding box center [925, 428] width 234 height 35
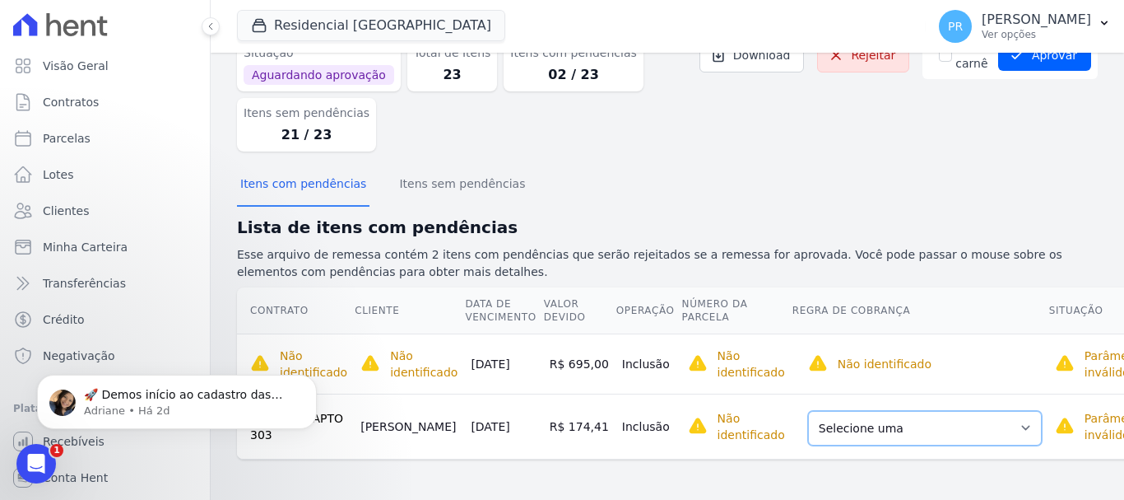
scroll to position [0, 0]
click at [897, 419] on select "Selecione uma Nova Parcela Avulsa Parcela Avulsa Existente Parcela Normal (17 X…" at bounding box center [925, 428] width 234 height 35
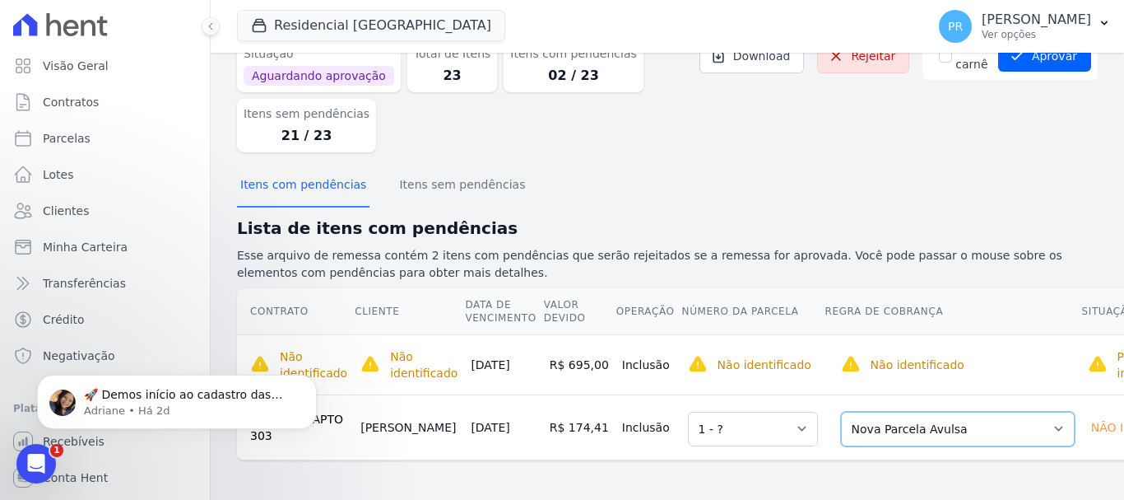
click at [1006, 417] on select "Selecione uma Nova Parcela Avulsa Parcela Avulsa Existente Parcela Normal (17 X…" at bounding box center [958, 429] width 234 height 35
click at [841, 412] on select "Selecione uma Nova Parcela Avulsa Parcela Avulsa Existente Parcela Normal (17 X…" at bounding box center [958, 429] width 234 height 35
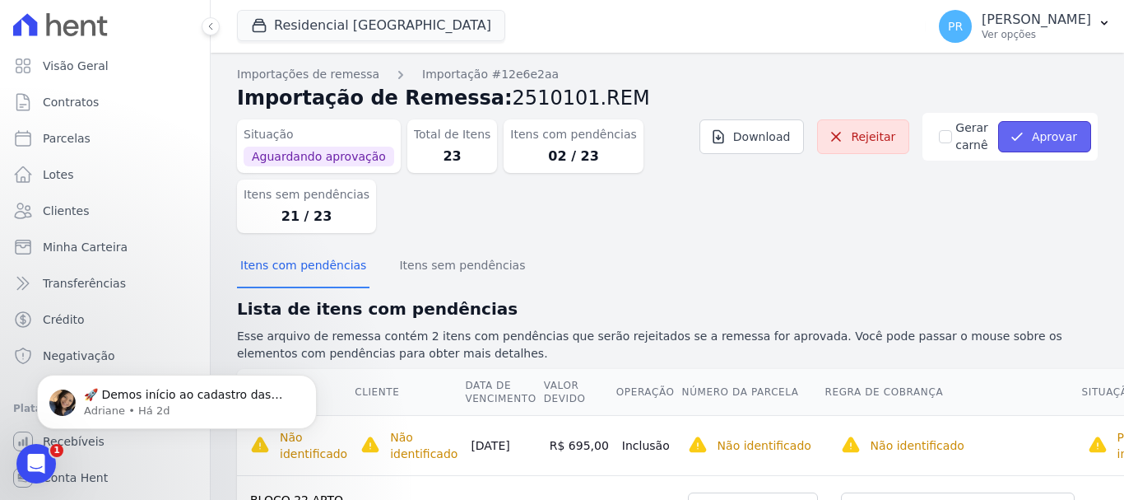
click at [1049, 133] on button "Aprovar" at bounding box center [1044, 136] width 93 height 31
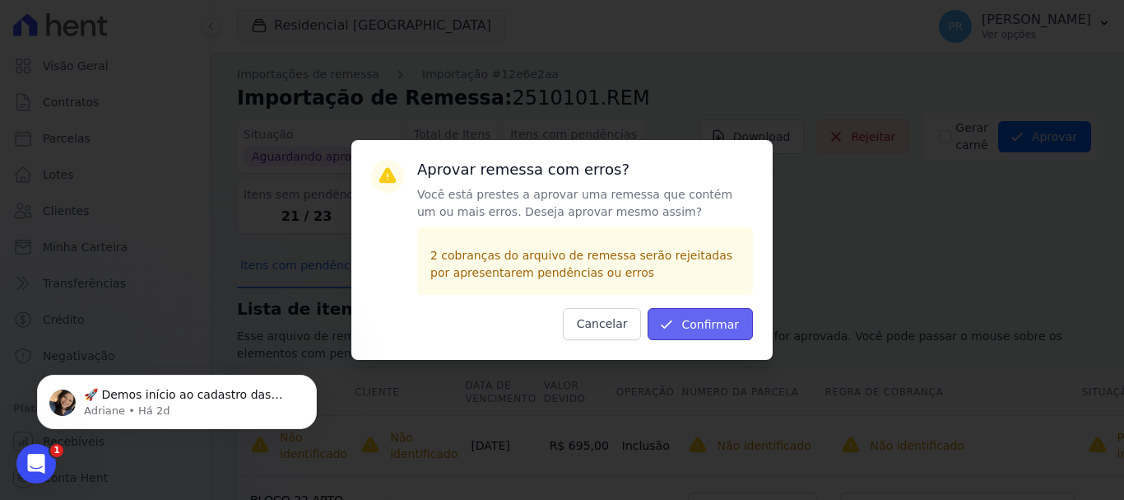
click at [733, 318] on button "Confirmar" at bounding box center [700, 324] width 105 height 32
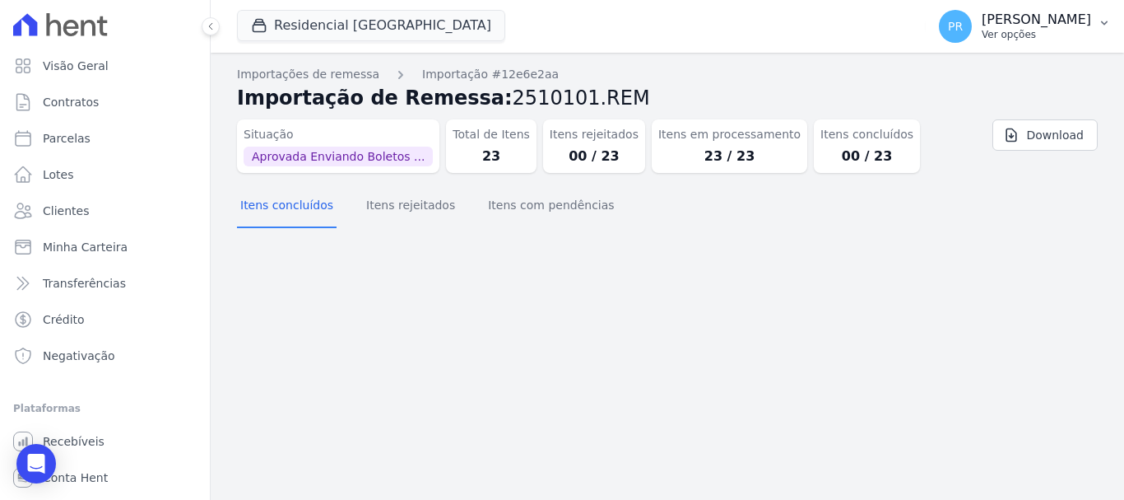
click at [1025, 42] on div "PR [PERSON_NAME] Ver opções" at bounding box center [1015, 26] width 152 height 33
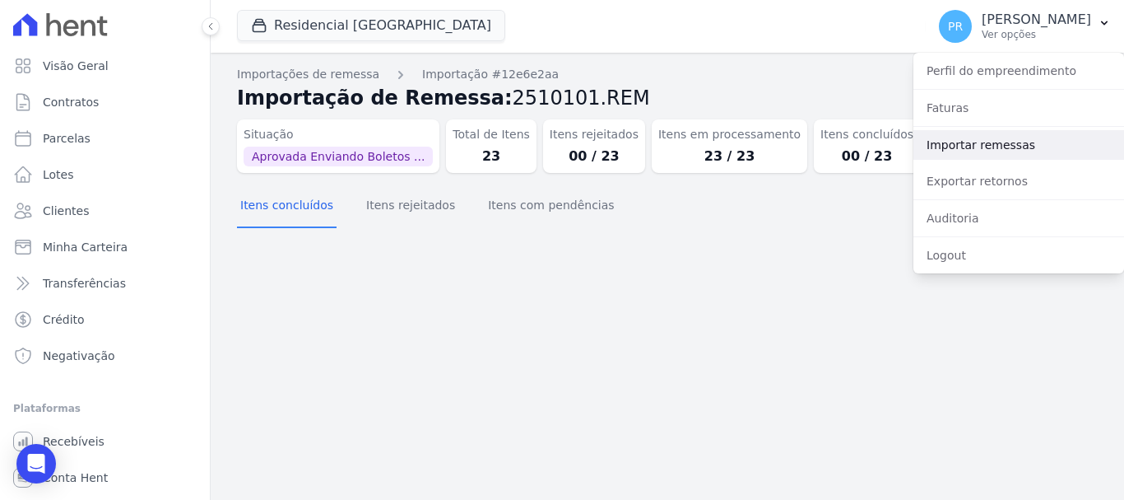
click at [976, 148] on link "Importar remessas" at bounding box center [1019, 145] width 211 height 30
